Goal: Obtain resource: Obtain resource

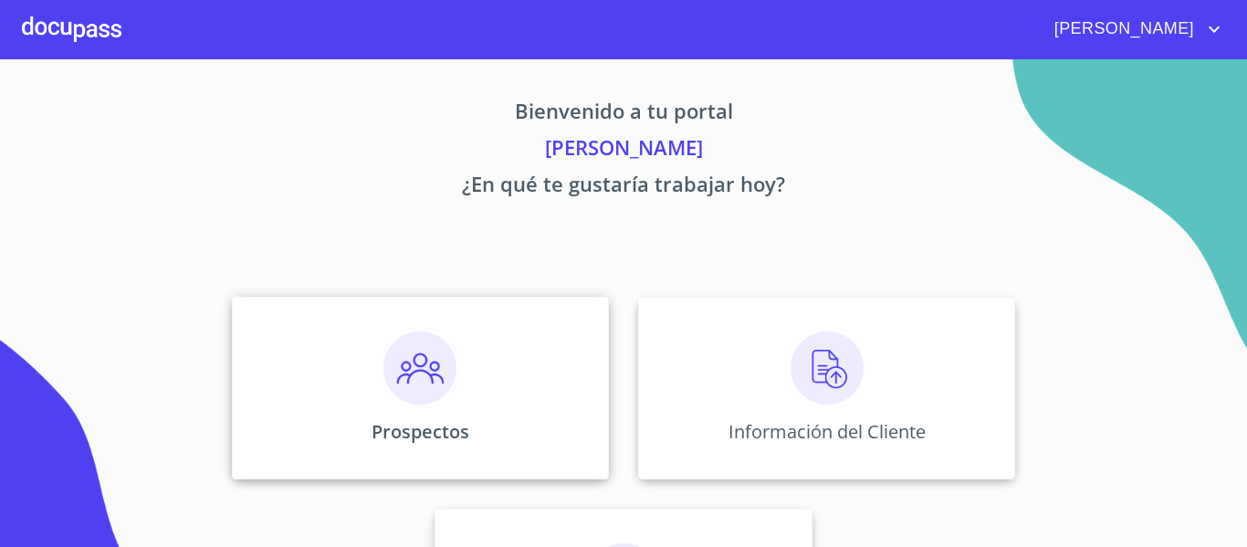
click at [433, 377] on img at bounding box center [419, 367] width 73 height 73
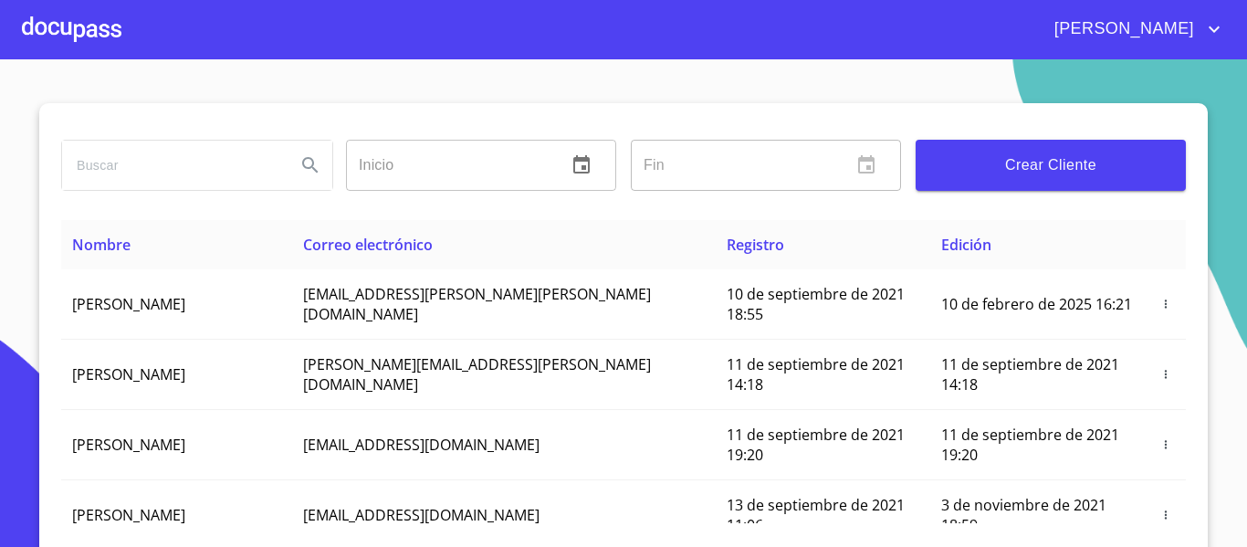
click at [96, 36] on div at bounding box center [71, 29] width 99 height 58
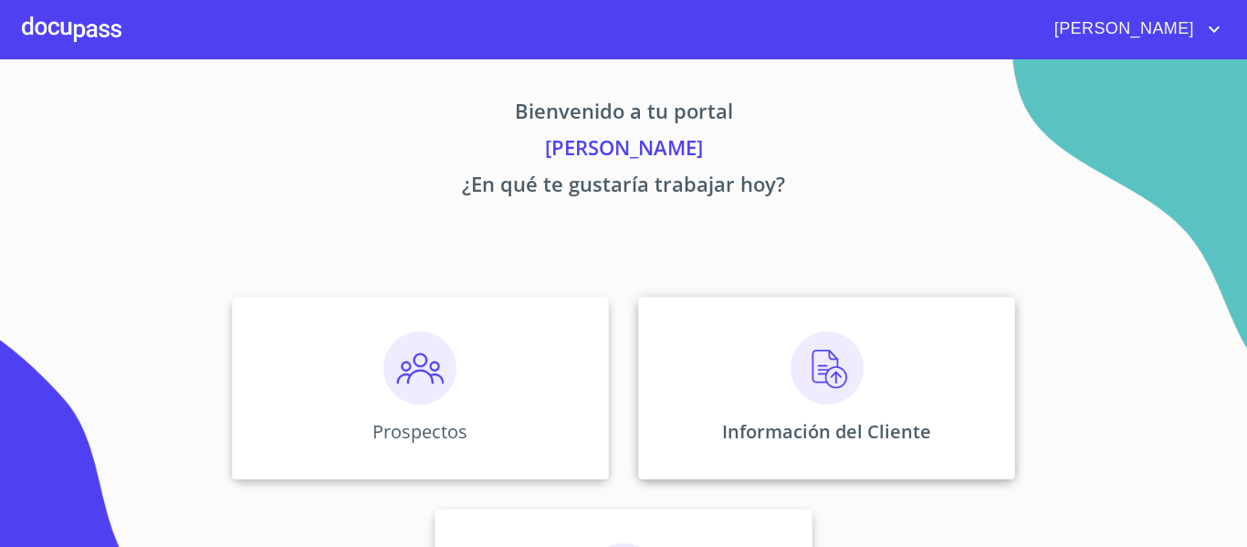
click at [791, 354] on img at bounding box center [827, 367] width 73 height 73
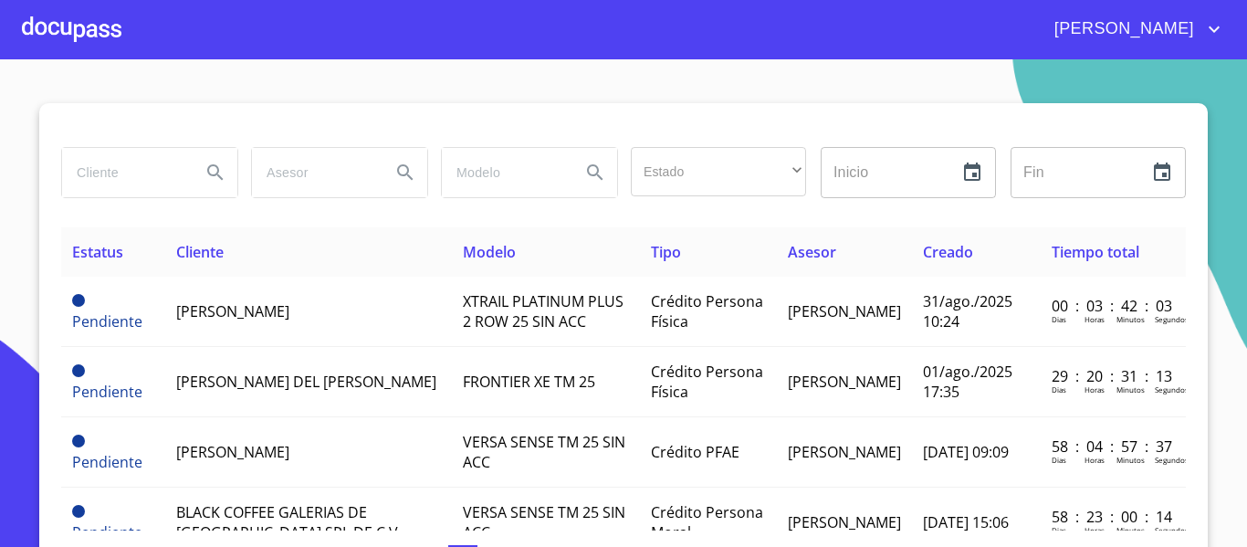
click at [180, 162] on div at bounding box center [149, 172] width 175 height 49
type input "[PERSON_NAME]"
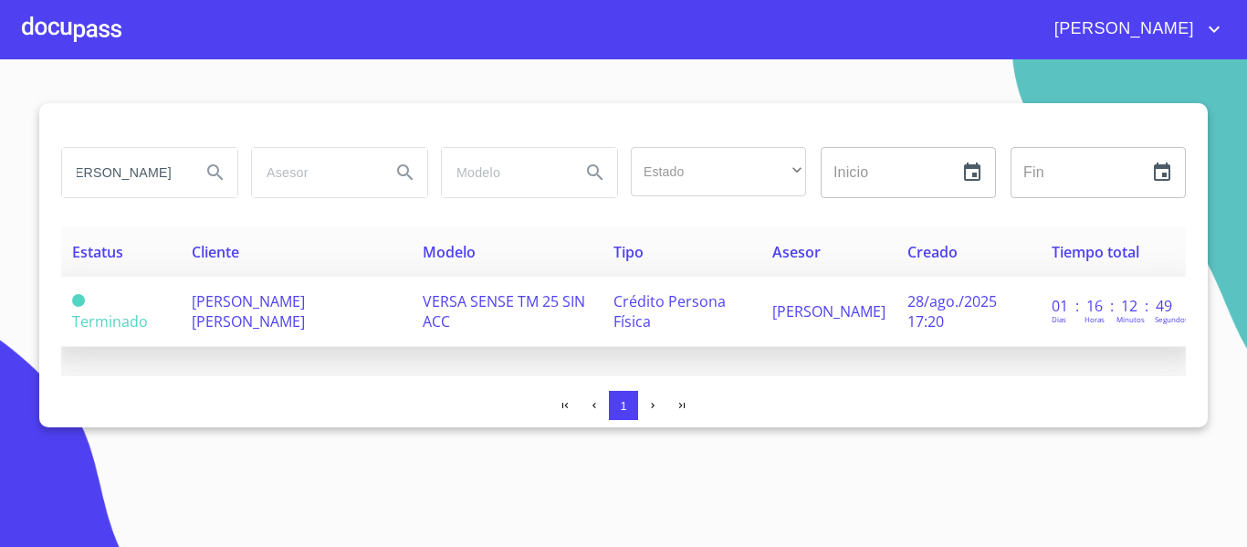
scroll to position [0, 0]
click at [223, 301] on span "[PERSON_NAME] [PERSON_NAME]" at bounding box center [248, 311] width 113 height 40
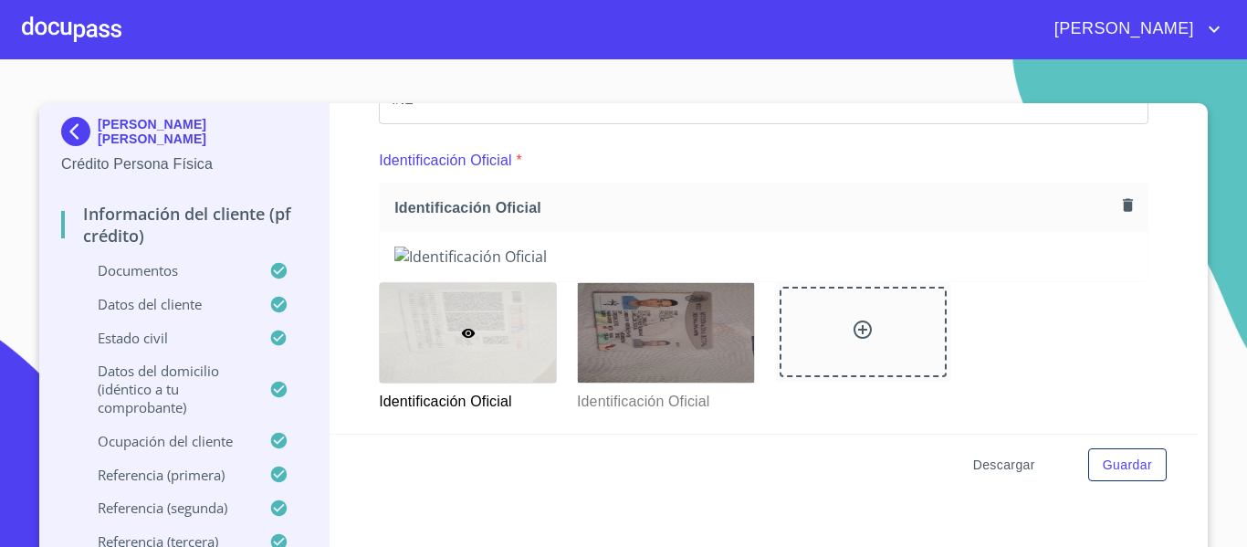
scroll to position [365, 0]
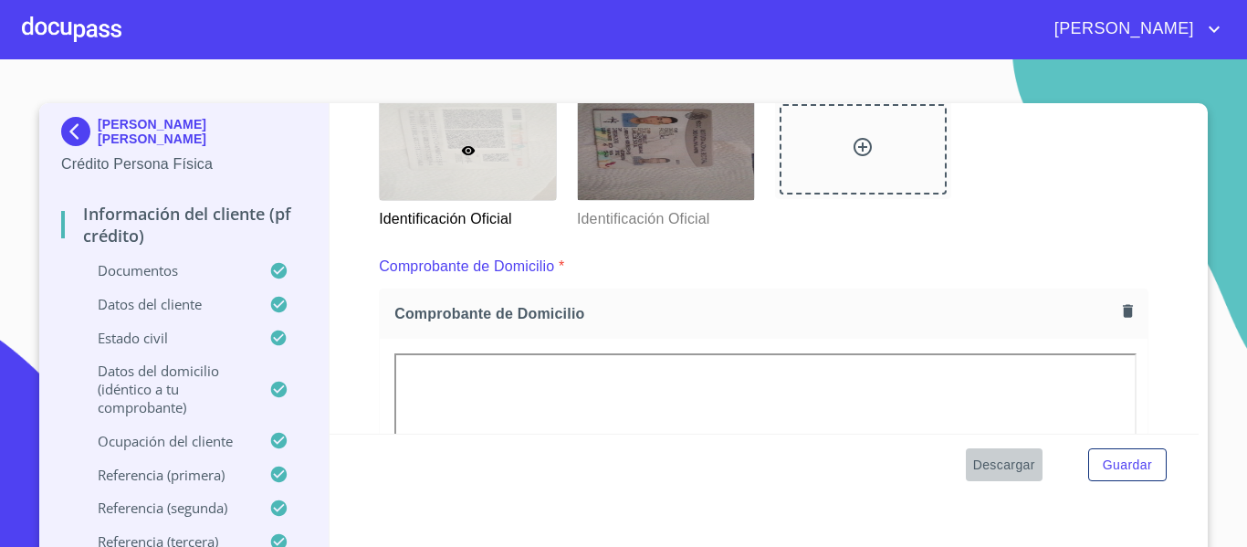
click at [989, 466] on span "Descargar" at bounding box center [1004, 465] width 62 height 23
click at [990, 466] on span "Descargar" at bounding box center [1004, 465] width 62 height 23
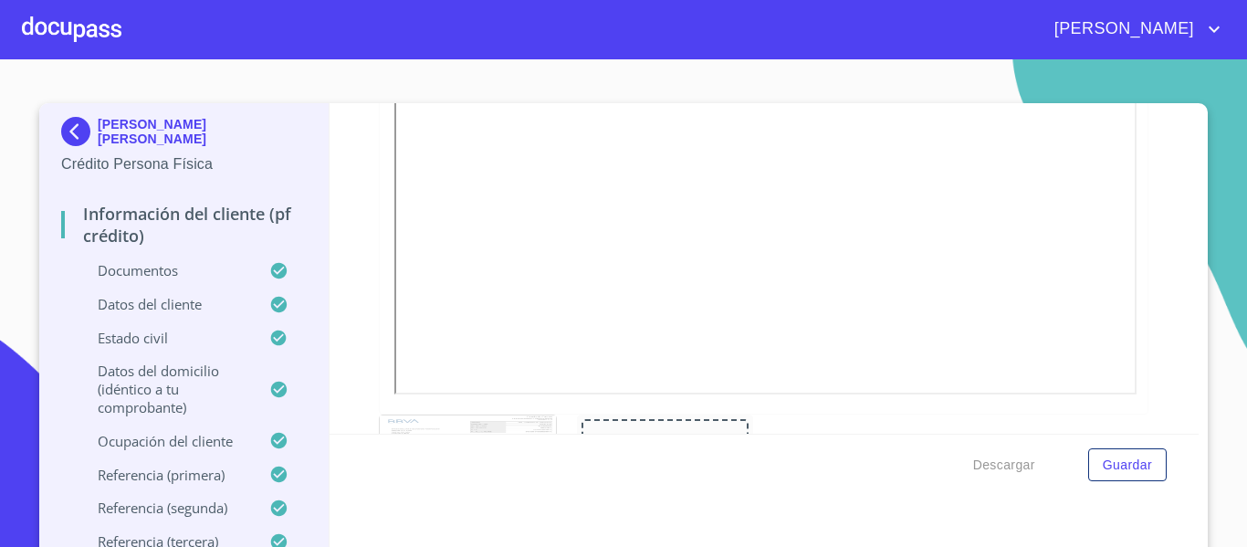
scroll to position [1917, 0]
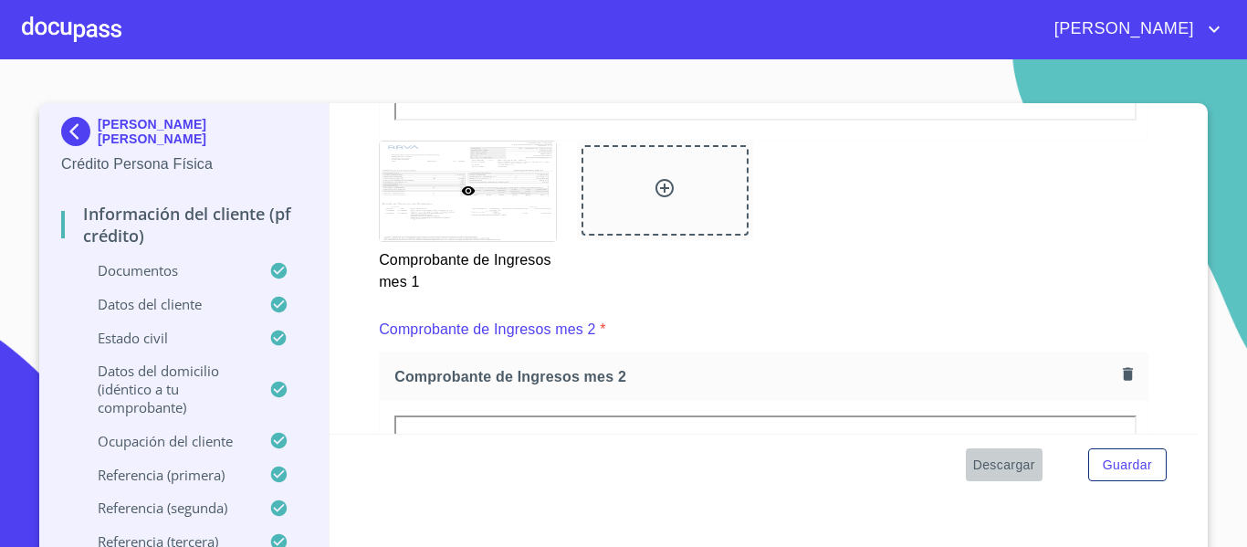
click at [1008, 459] on span "Descargar" at bounding box center [1004, 465] width 62 height 23
